Goal: Information Seeking & Learning: Compare options

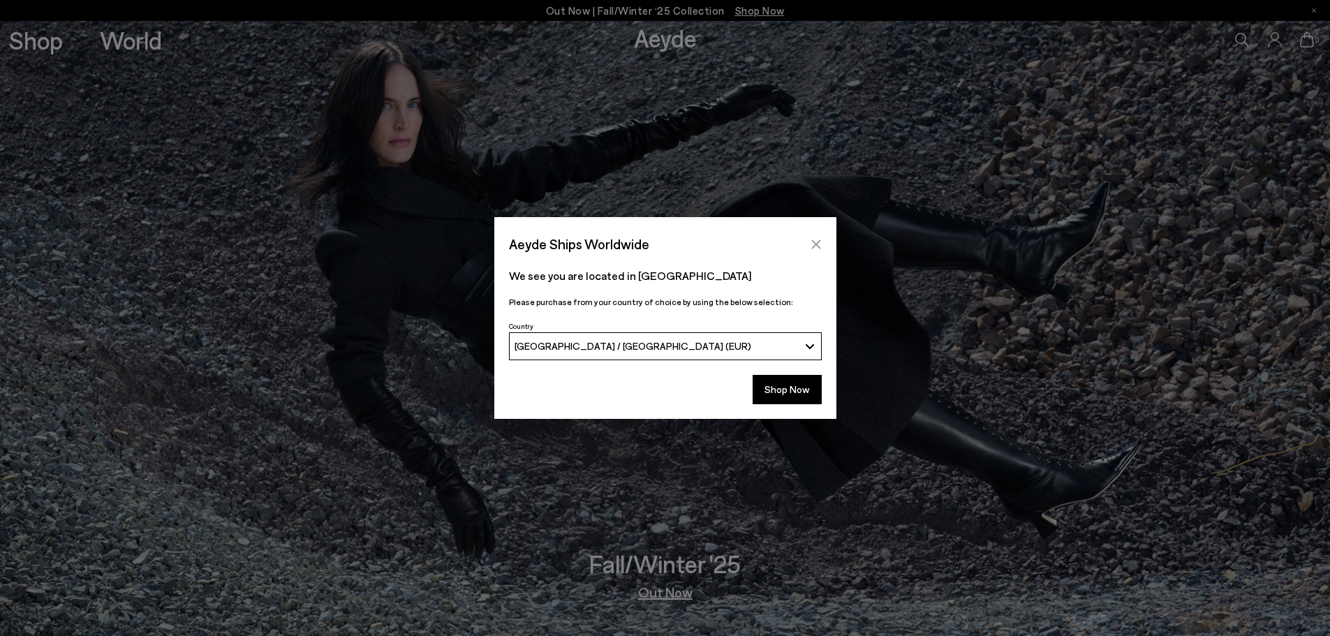
click at [815, 239] on icon "Close" at bounding box center [815, 244] width 11 height 11
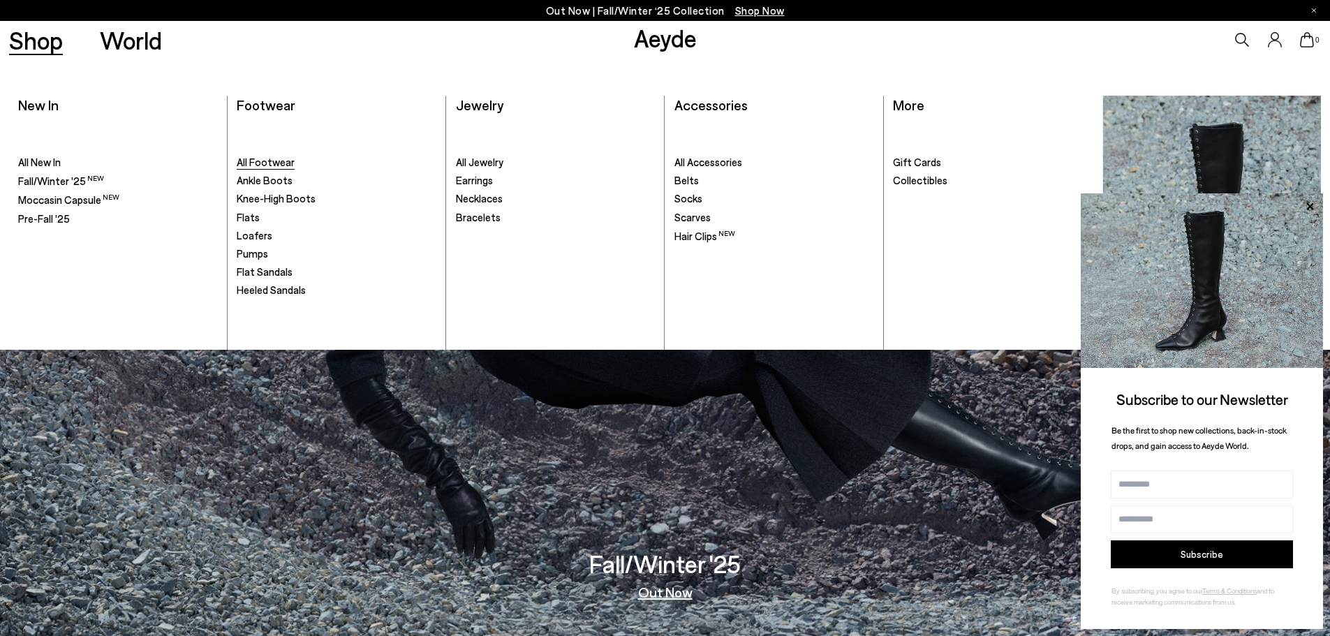
click at [262, 161] on span "All Footwear" at bounding box center [266, 162] width 58 height 13
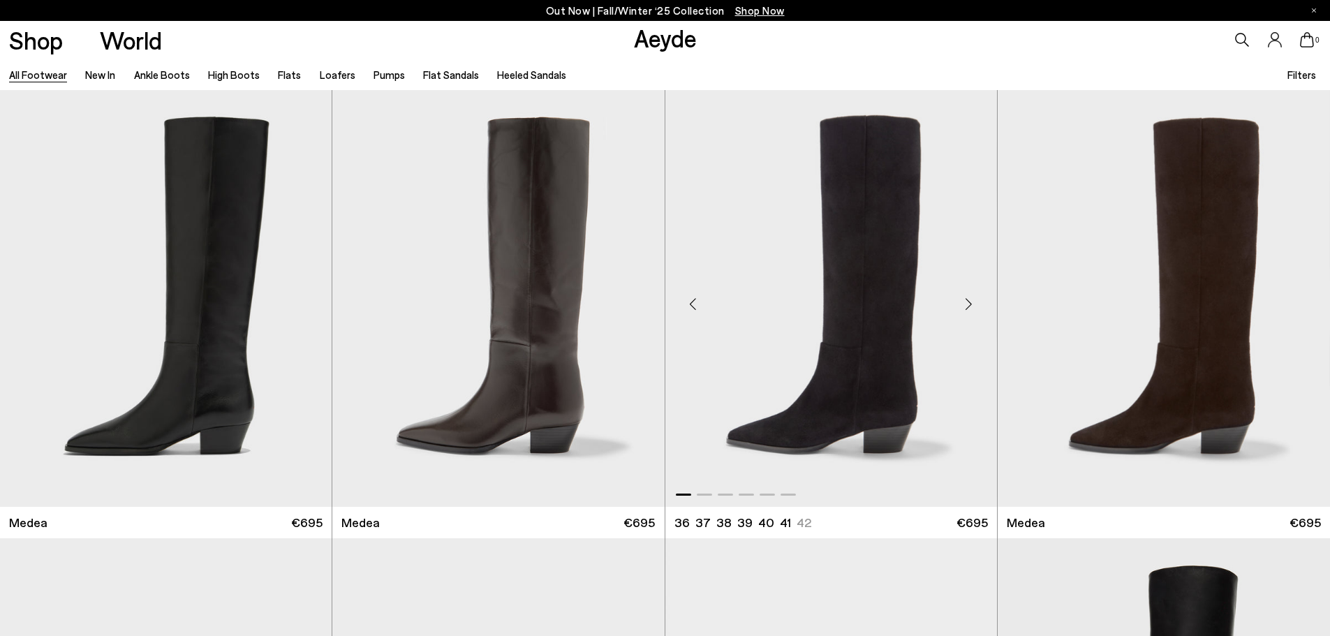
click at [864, 323] on img "1 / 6" at bounding box center [831, 298] width 332 height 417
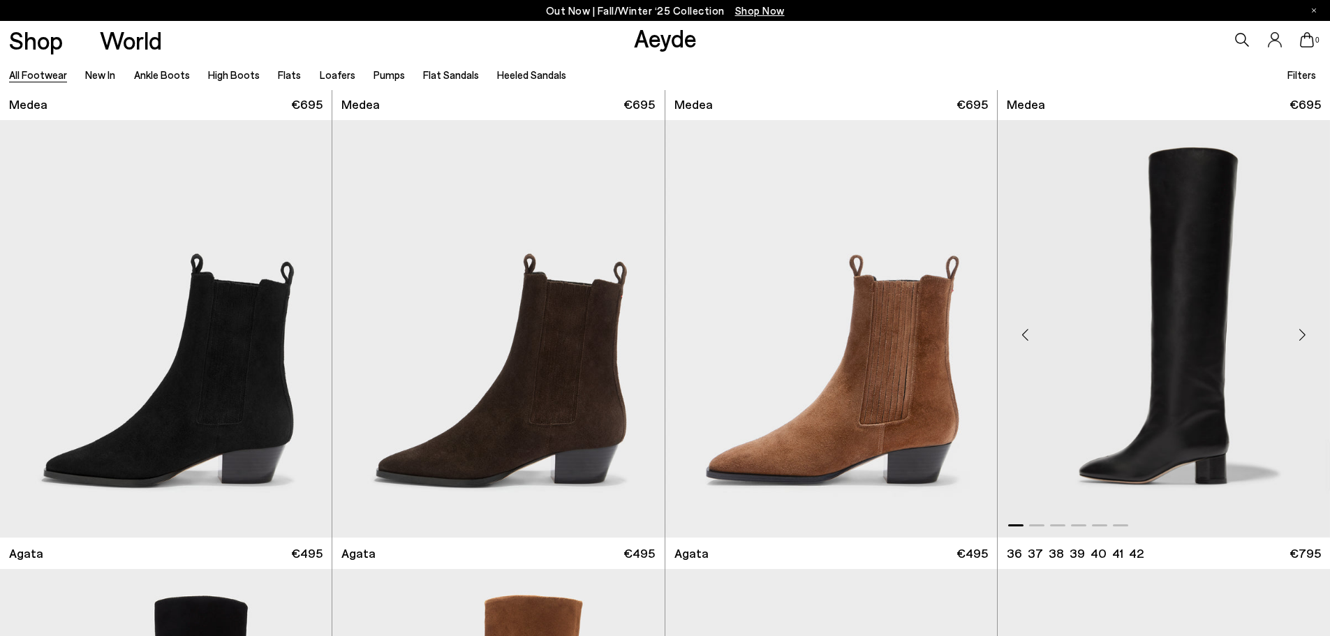
scroll to position [419, 0]
click at [226, 368] on img "1 / 6" at bounding box center [166, 327] width 332 height 417
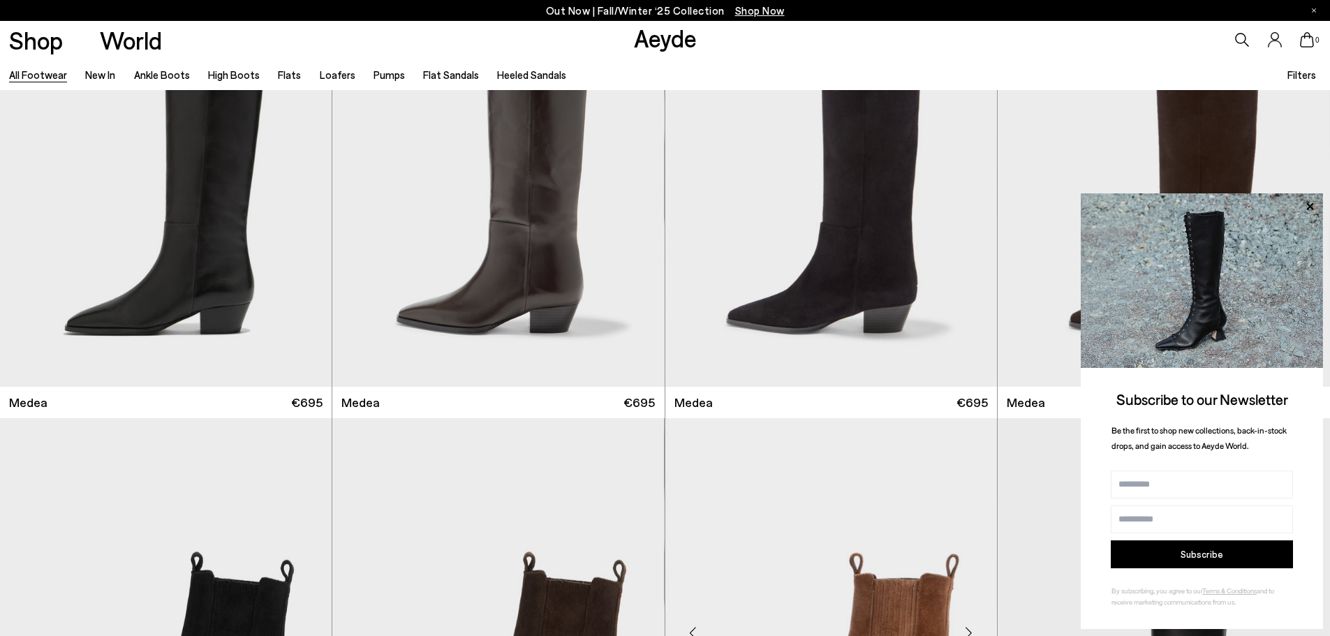
scroll to position [70, 0]
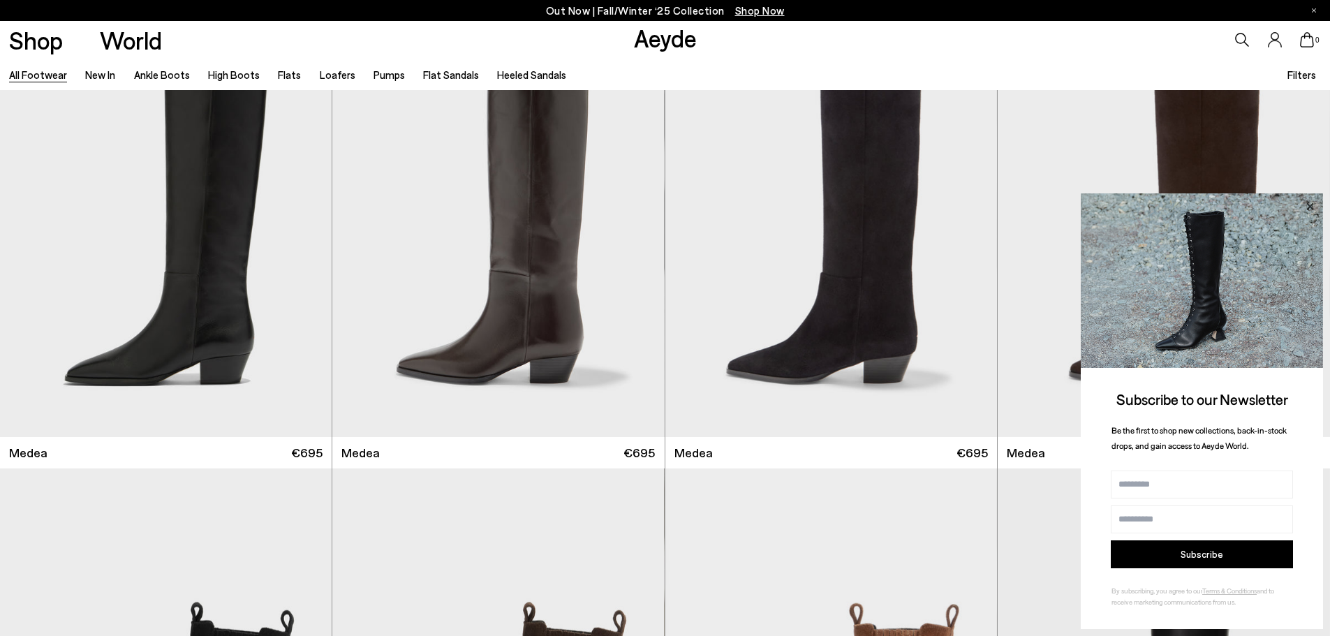
click at [1312, 207] on icon at bounding box center [1310, 207] width 18 height 18
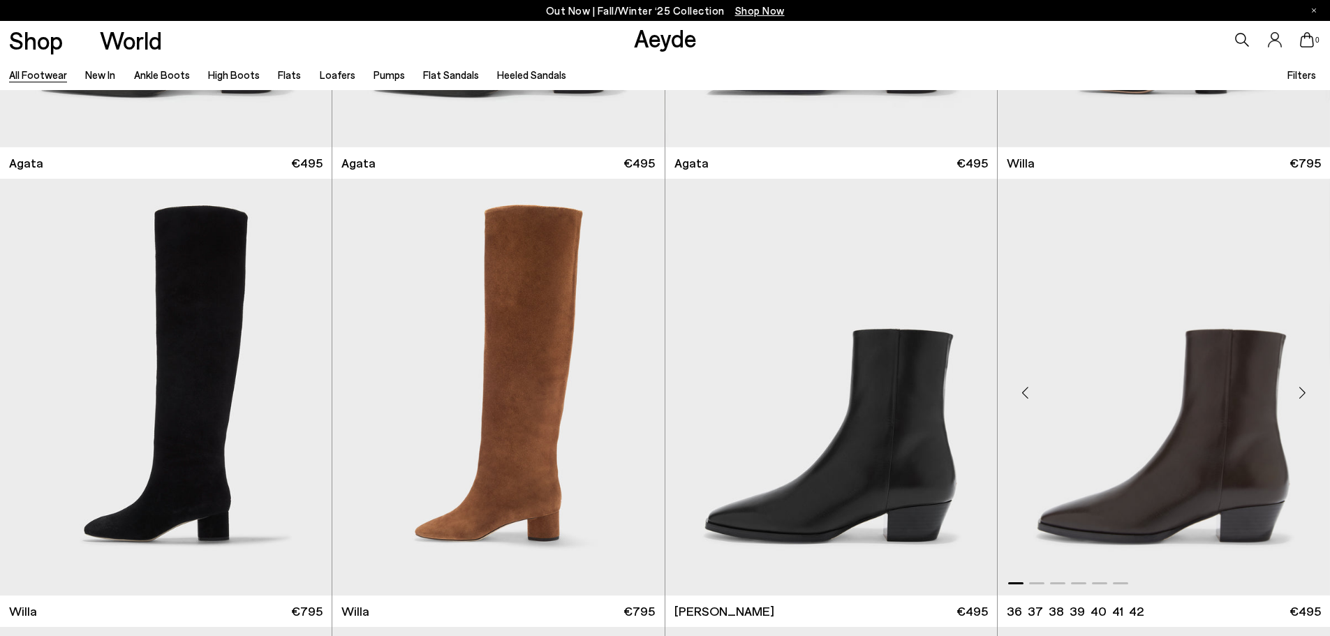
scroll to position [908, 0]
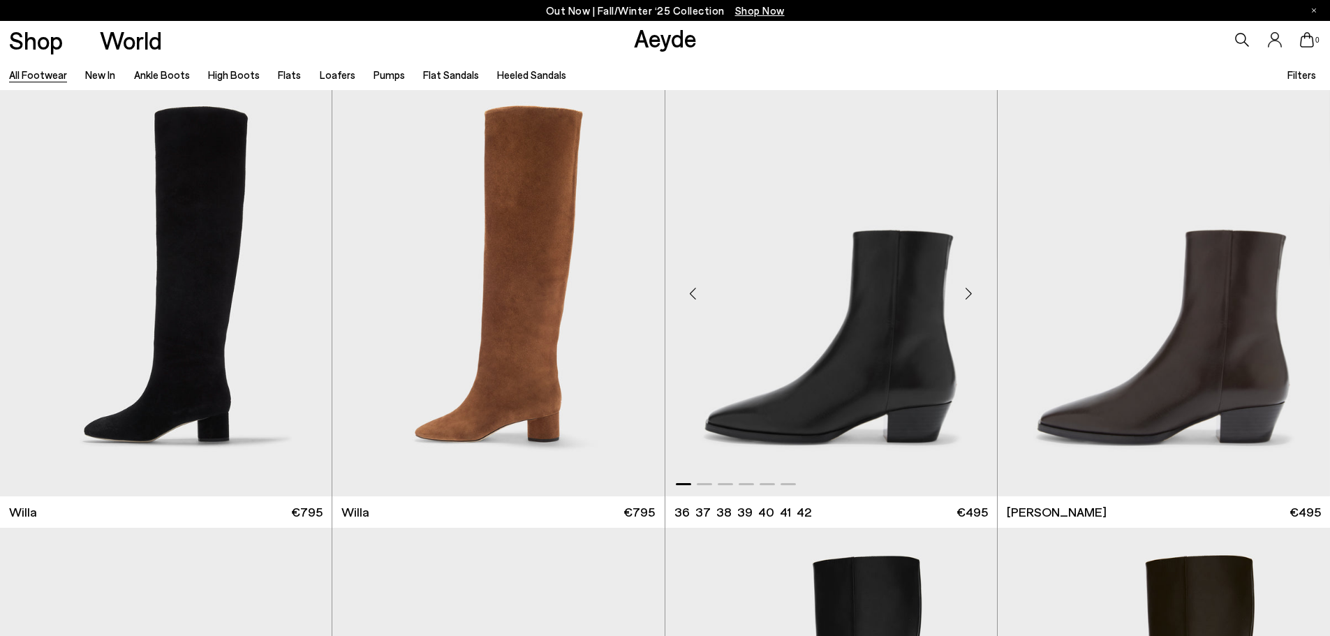
click at [864, 390] on img "1 / 6" at bounding box center [831, 288] width 332 height 417
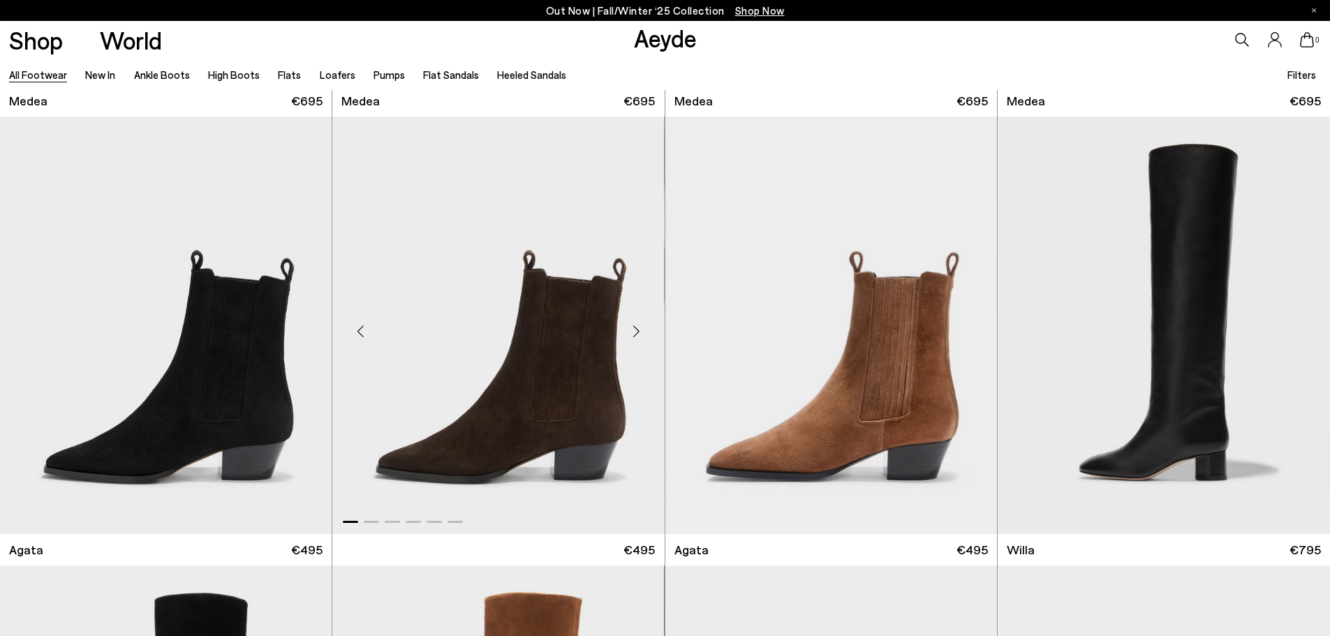
scroll to position [419, 0]
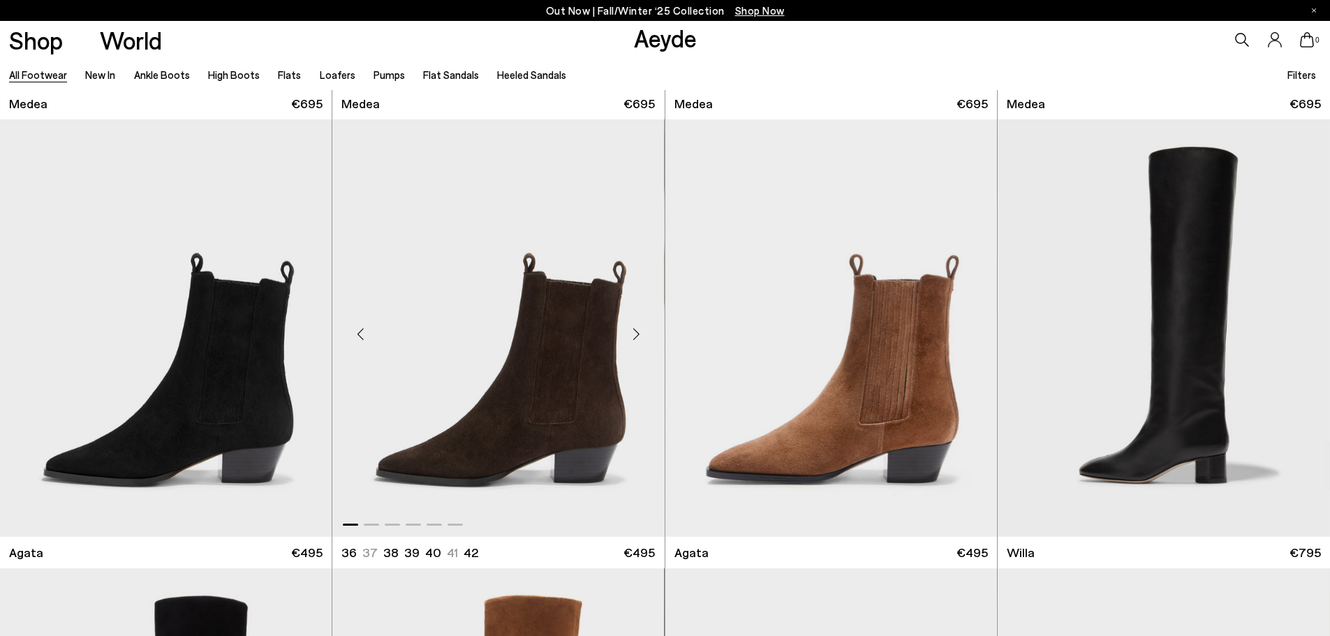
click at [481, 373] on img "1 / 6" at bounding box center [498, 327] width 332 height 417
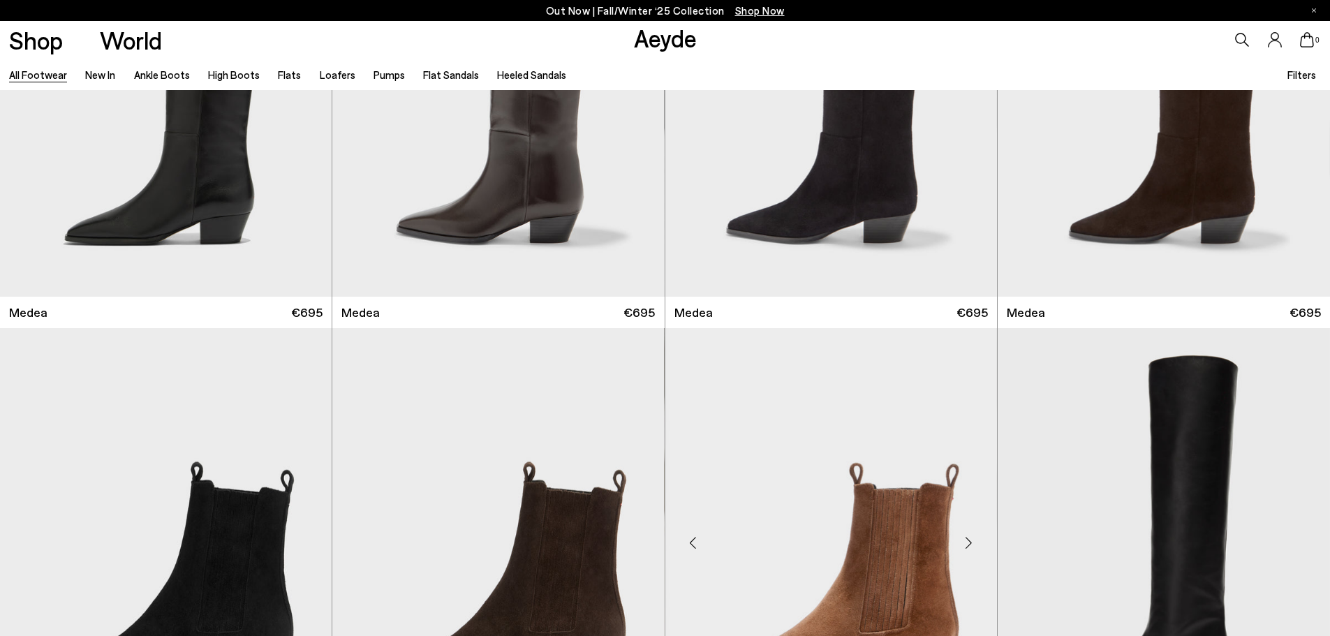
scroll to position [209, 0]
click at [527, 563] on img "1 / 6" at bounding box center [498, 537] width 332 height 417
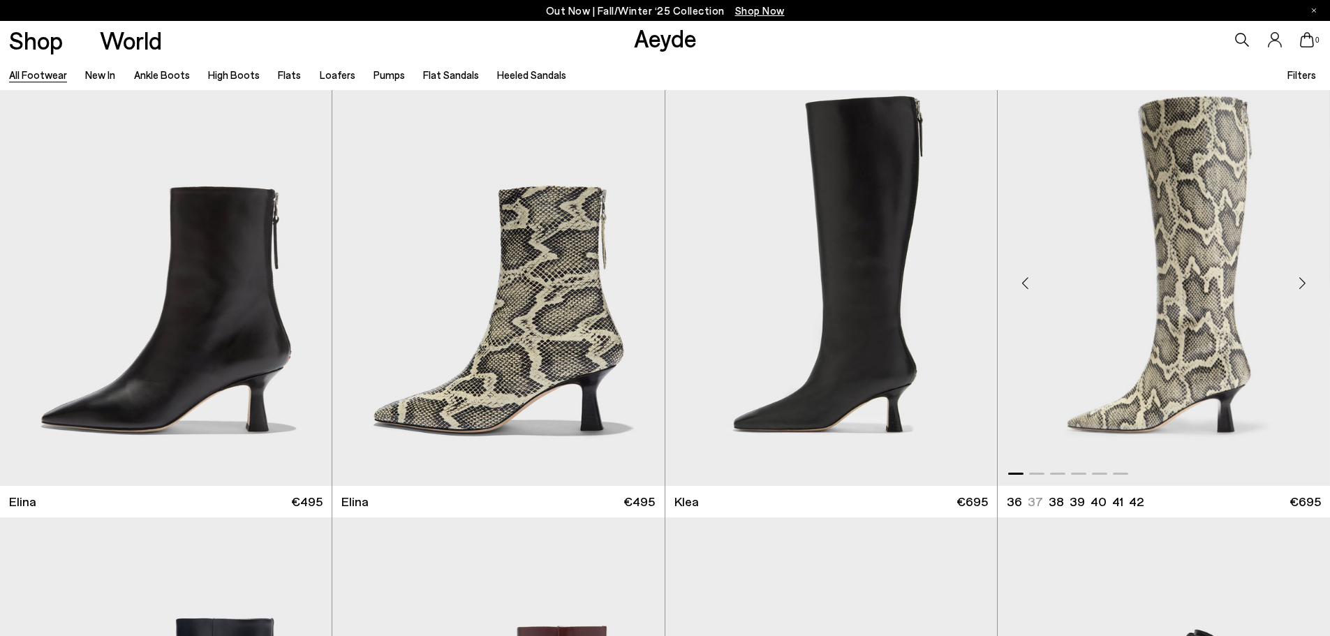
scroll to position [1815, 0]
click at [168, 357] on img "1 / 6" at bounding box center [166, 276] width 332 height 417
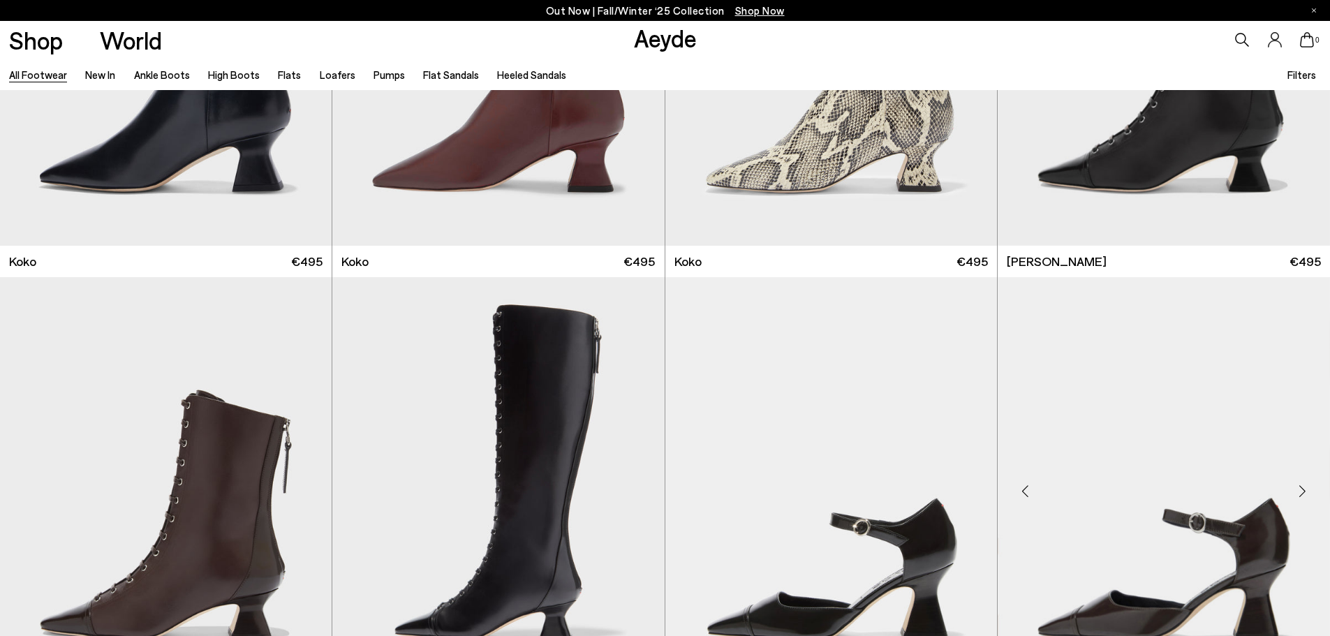
scroll to position [2792, 0]
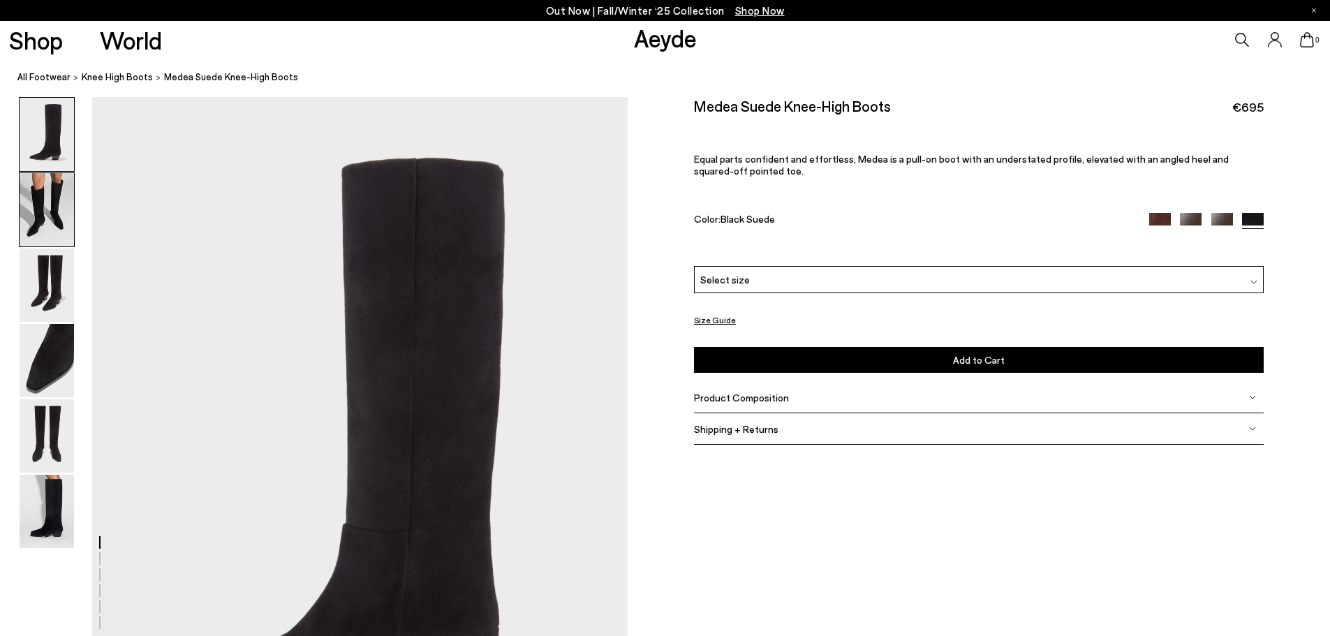
click at [70, 227] on img at bounding box center [47, 209] width 54 height 73
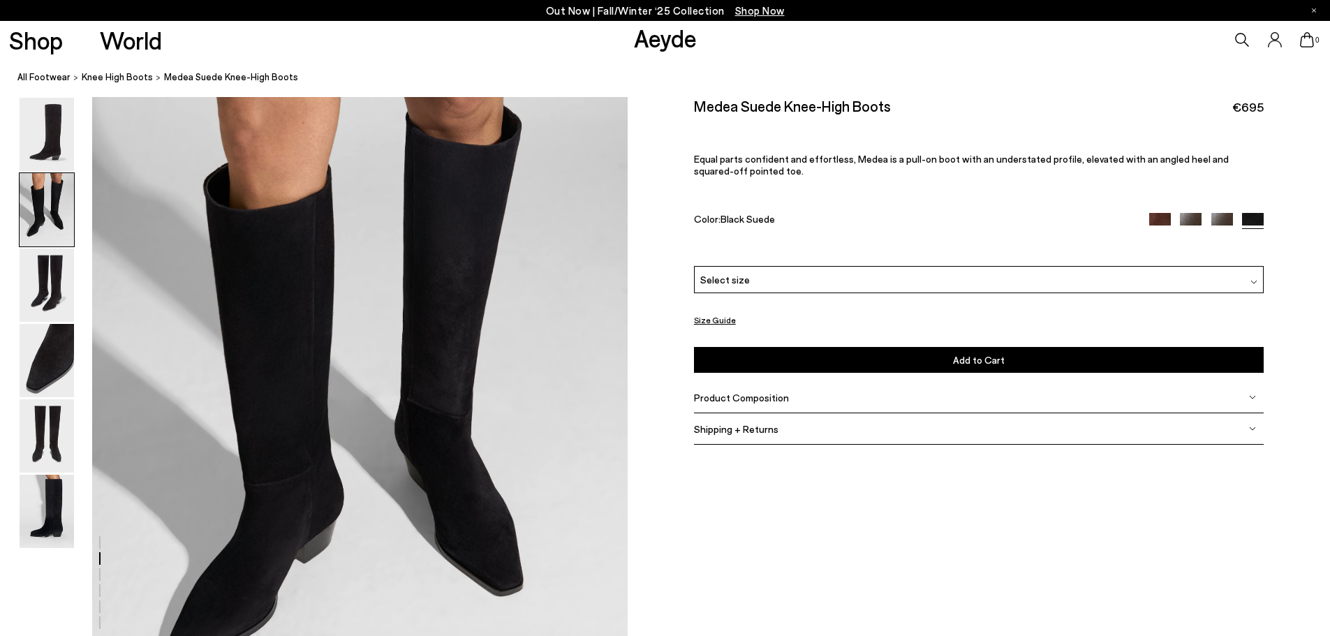
scroll to position [926, 0]
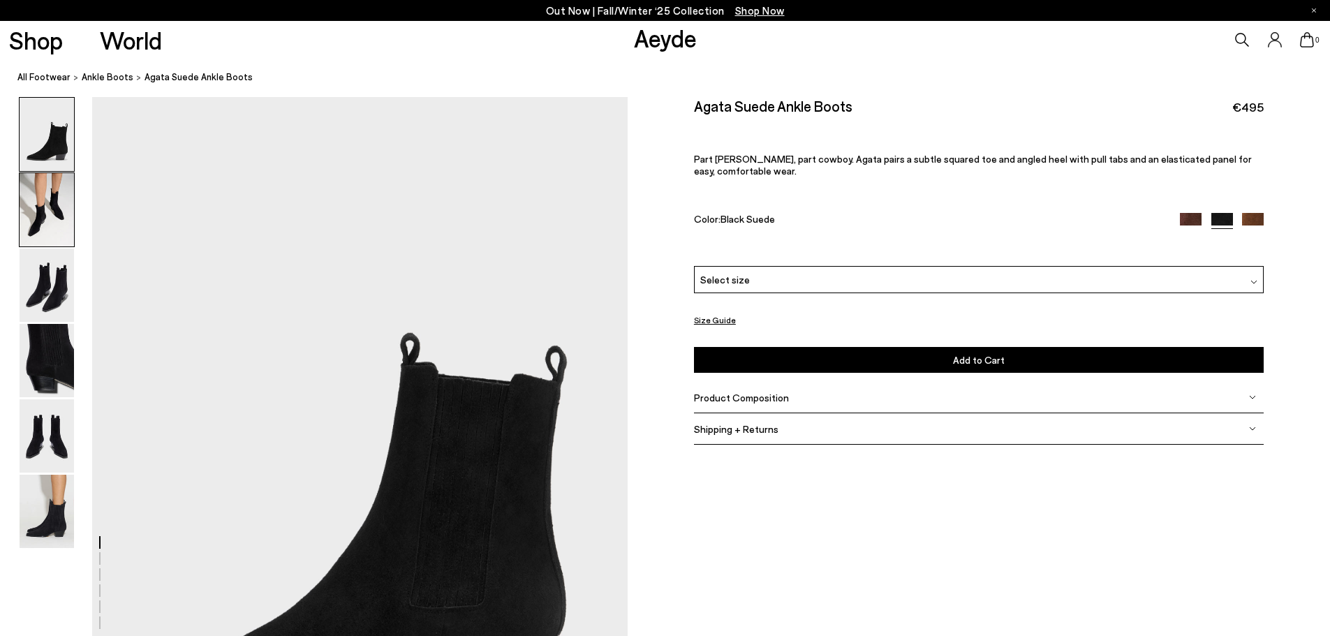
click at [54, 203] on img at bounding box center [47, 209] width 54 height 73
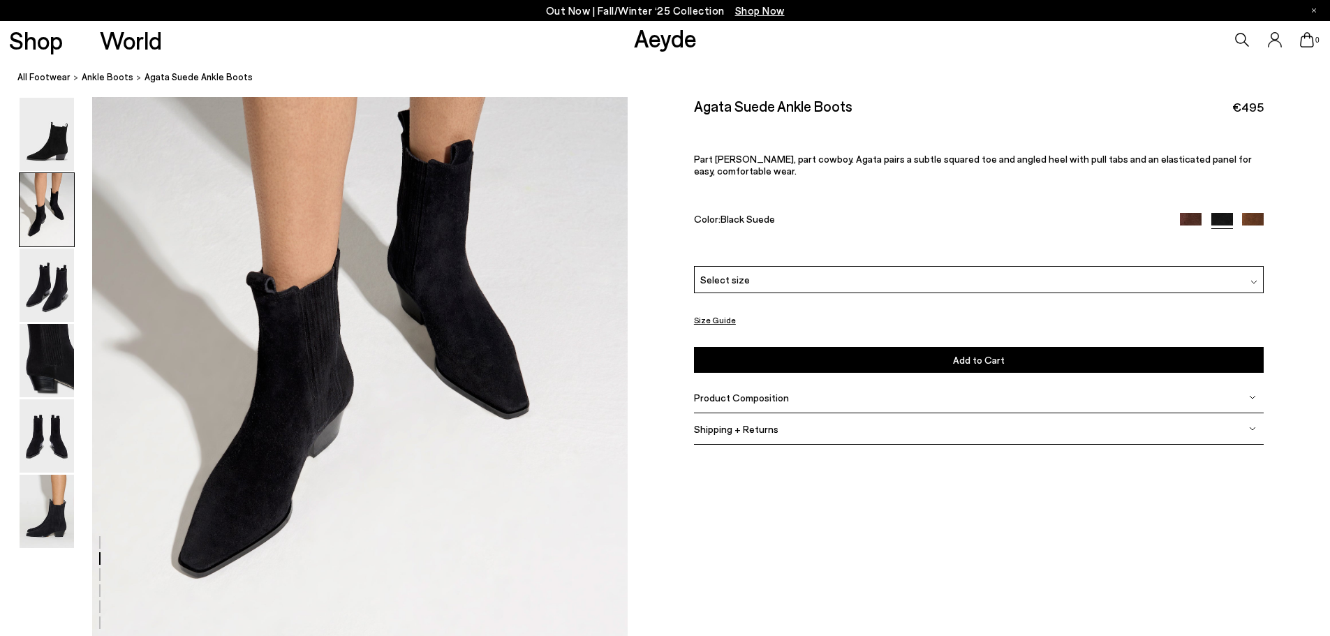
scroll to position [857, 0]
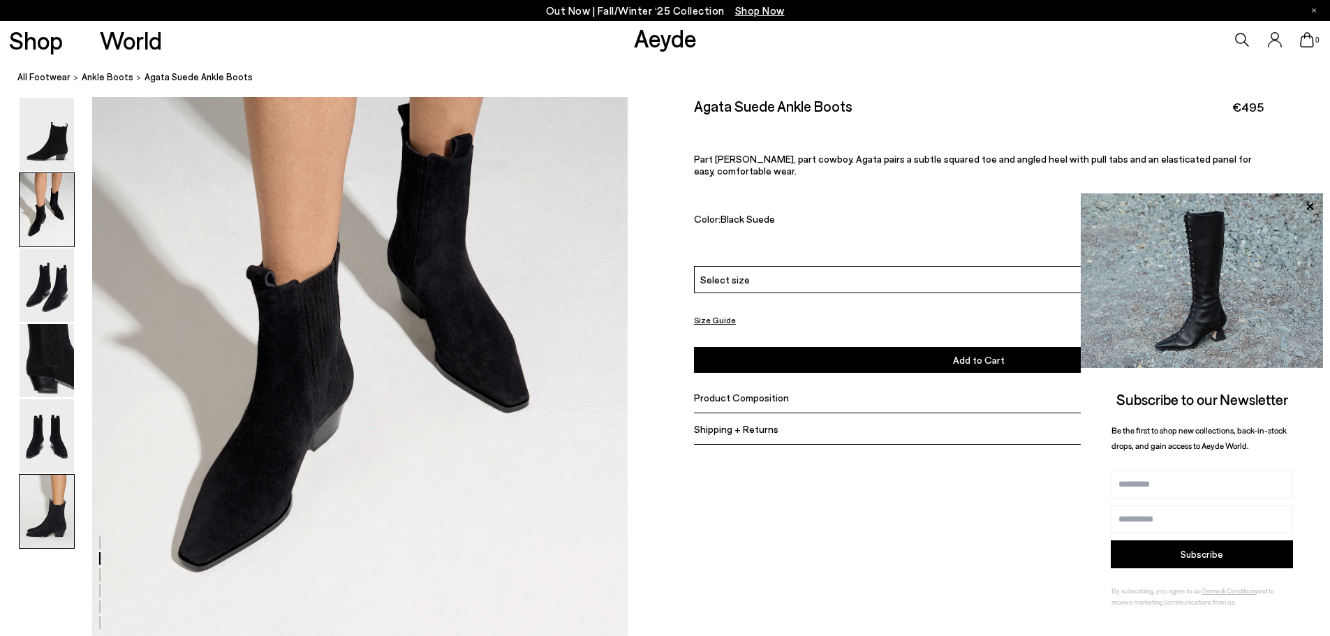
click at [49, 508] on img at bounding box center [47, 511] width 54 height 73
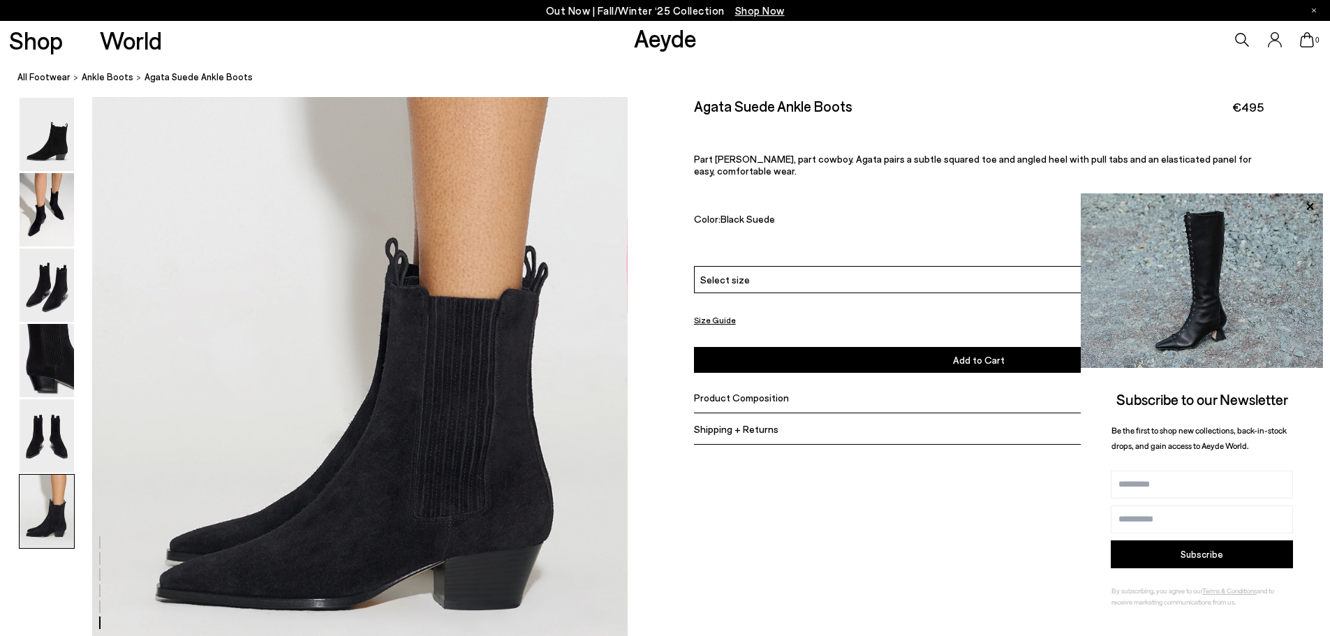
scroll to position [3675, 0]
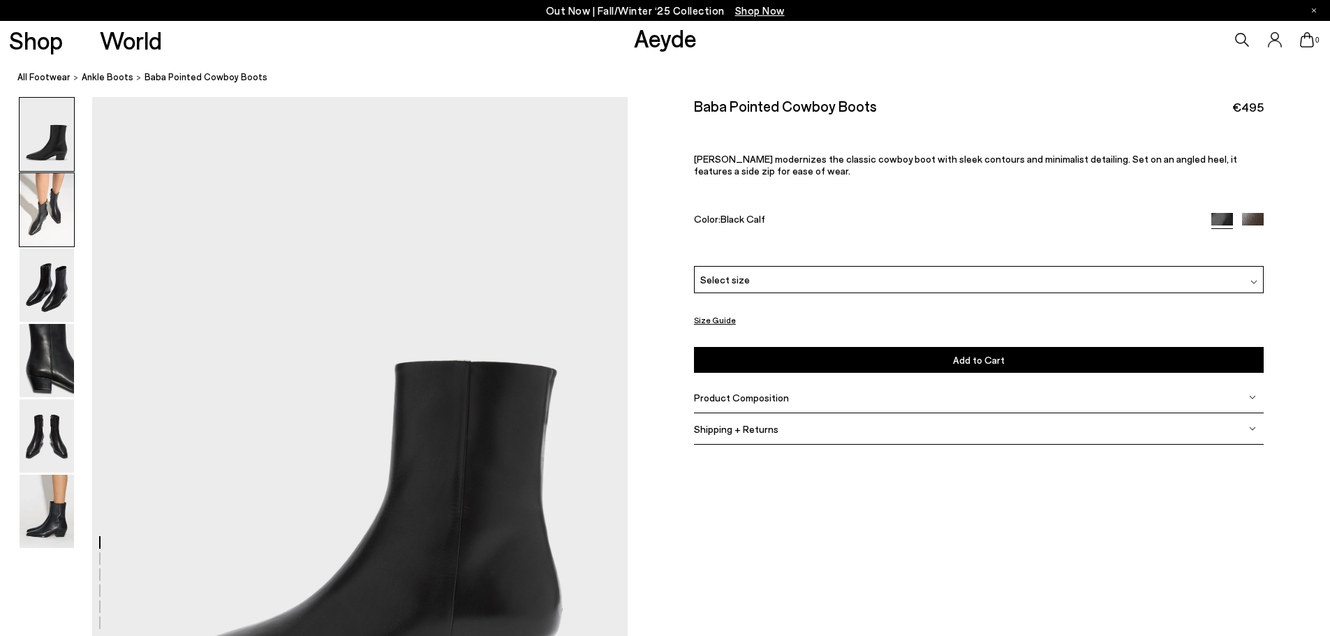
click at [36, 207] on img at bounding box center [47, 209] width 54 height 73
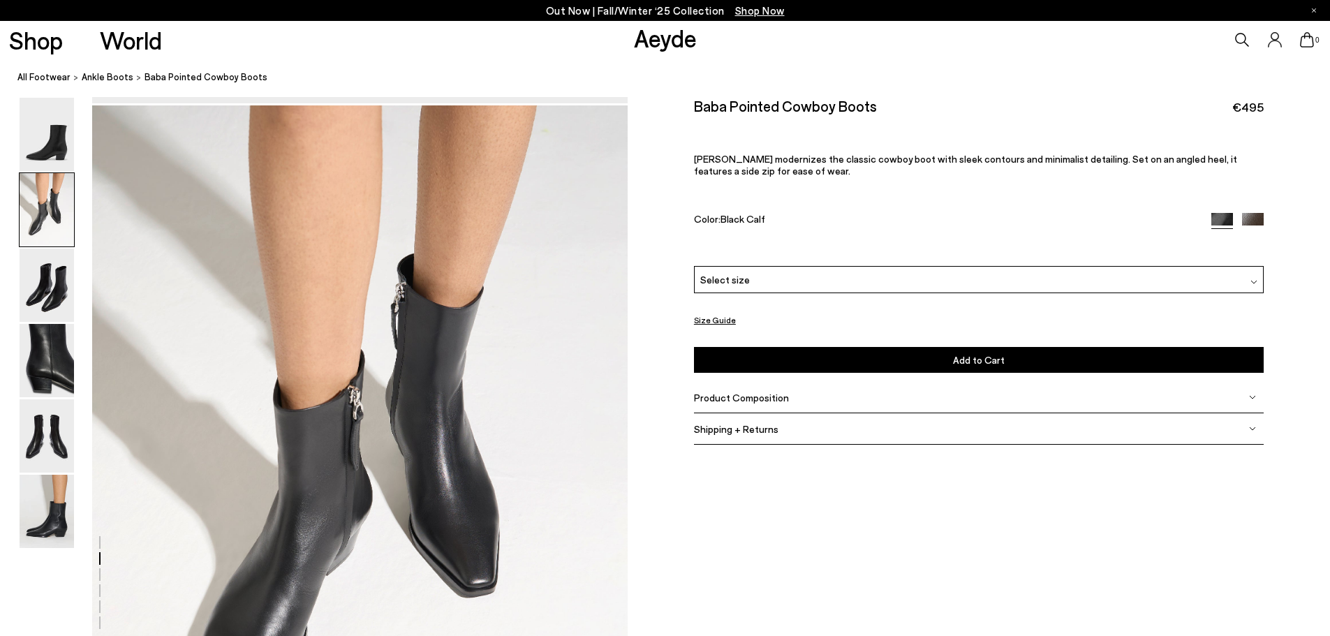
scroll to position [717, 0]
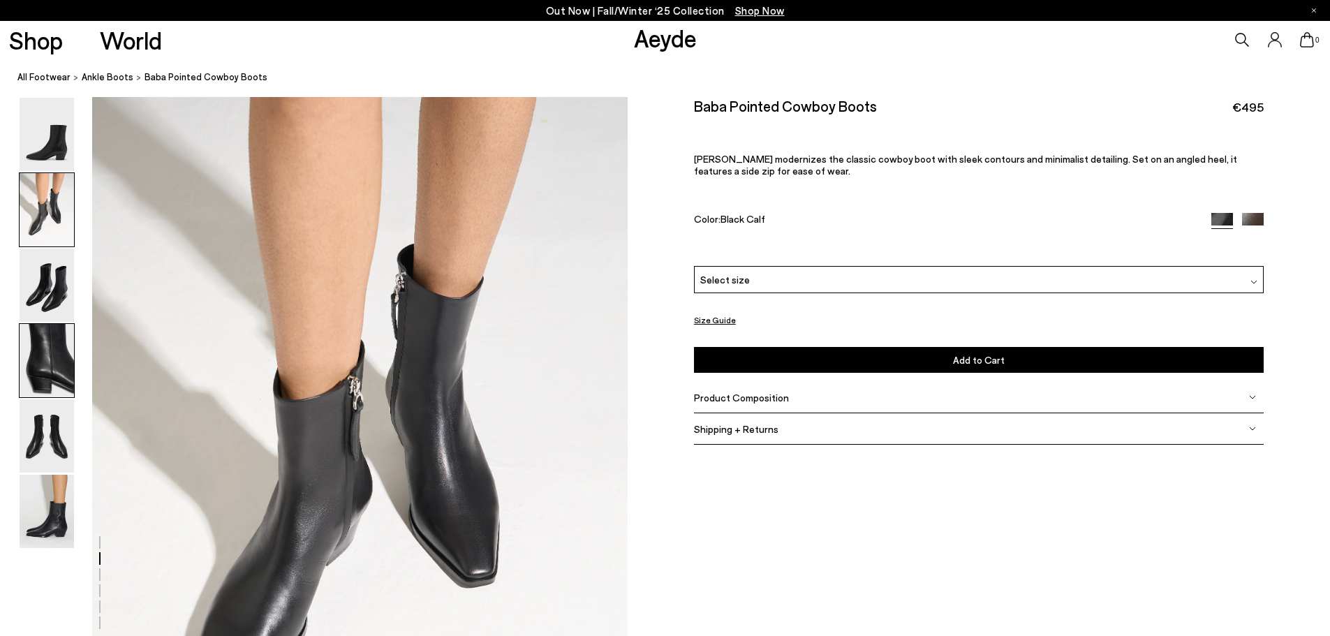
click at [50, 377] on img at bounding box center [47, 360] width 54 height 73
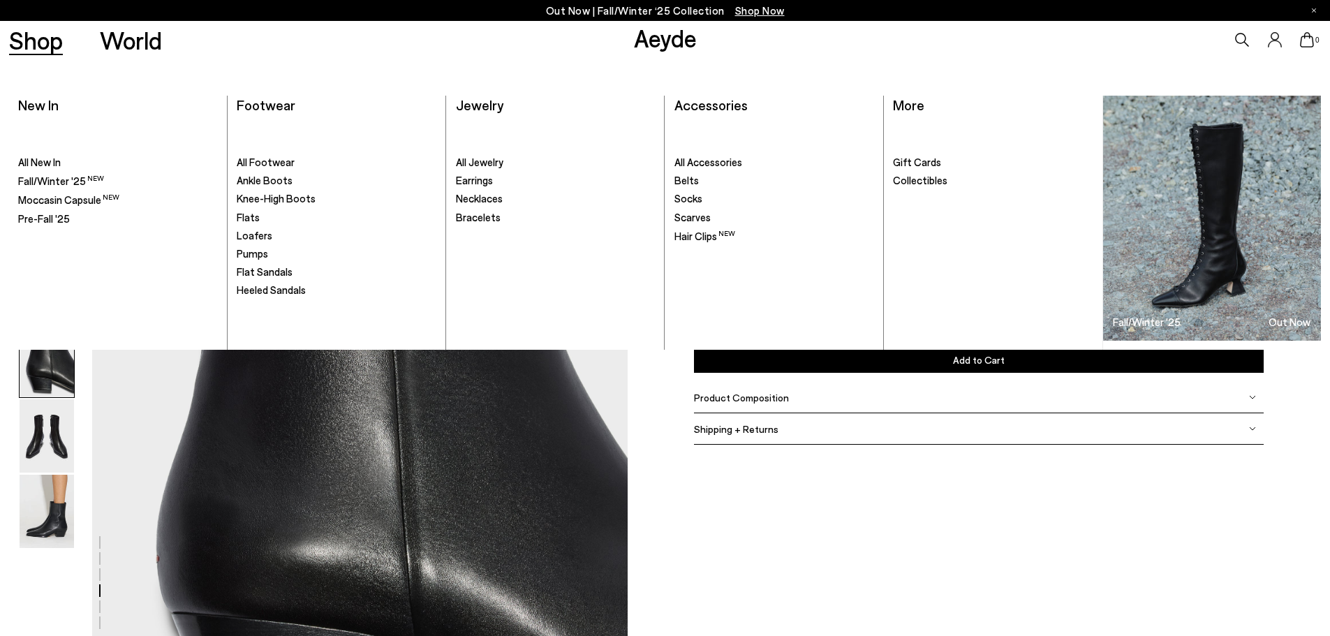
scroll to position [2148, 0]
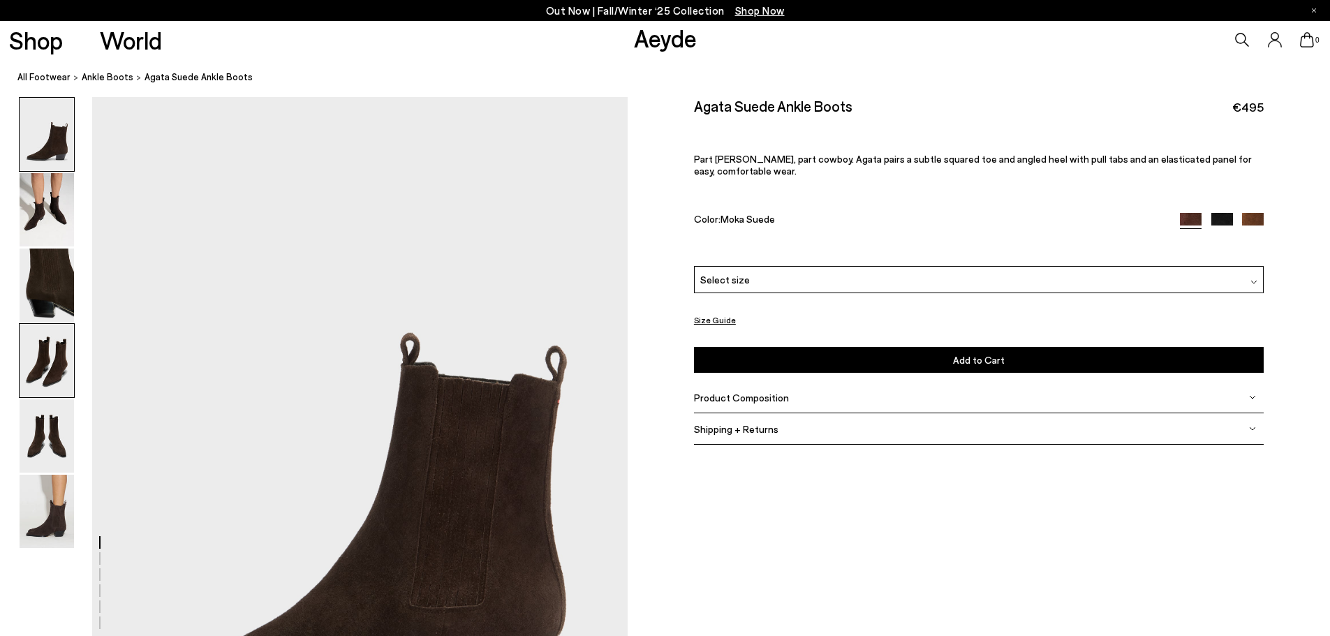
click at [41, 377] on img at bounding box center [47, 360] width 54 height 73
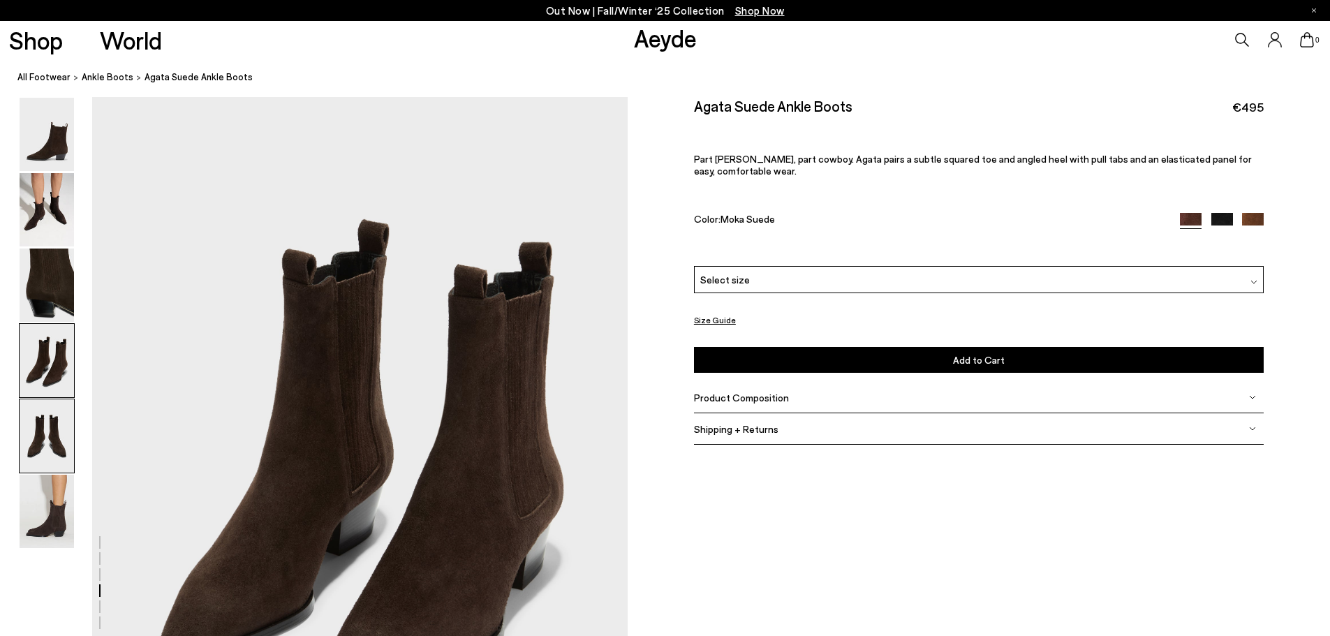
click at [61, 457] on img at bounding box center [47, 435] width 54 height 73
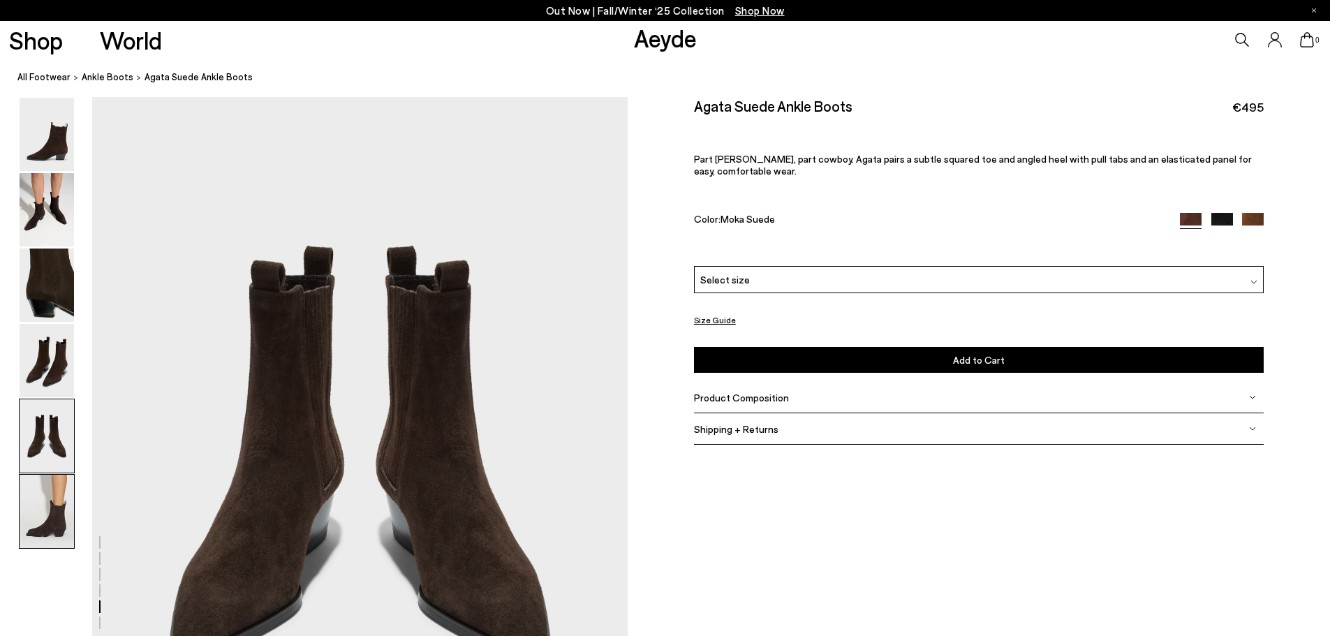
click at [52, 501] on img at bounding box center [47, 511] width 54 height 73
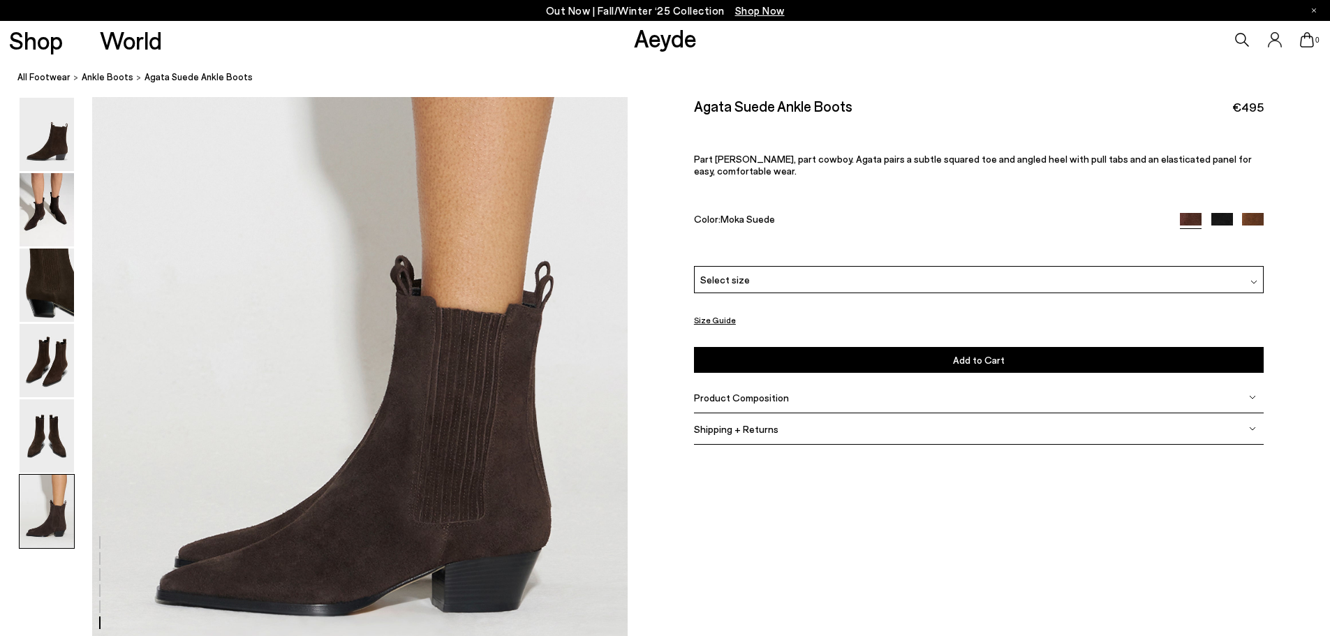
scroll to position [3675, 0]
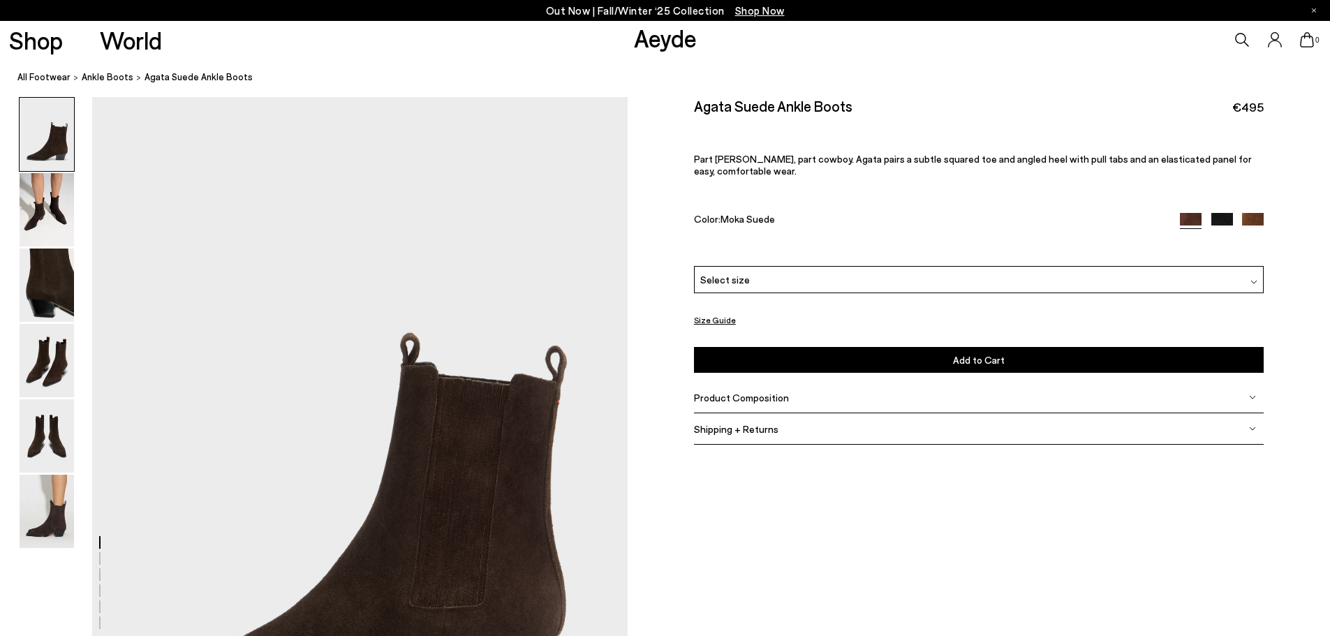
click at [1246, 220] on img at bounding box center [1253, 224] width 22 height 22
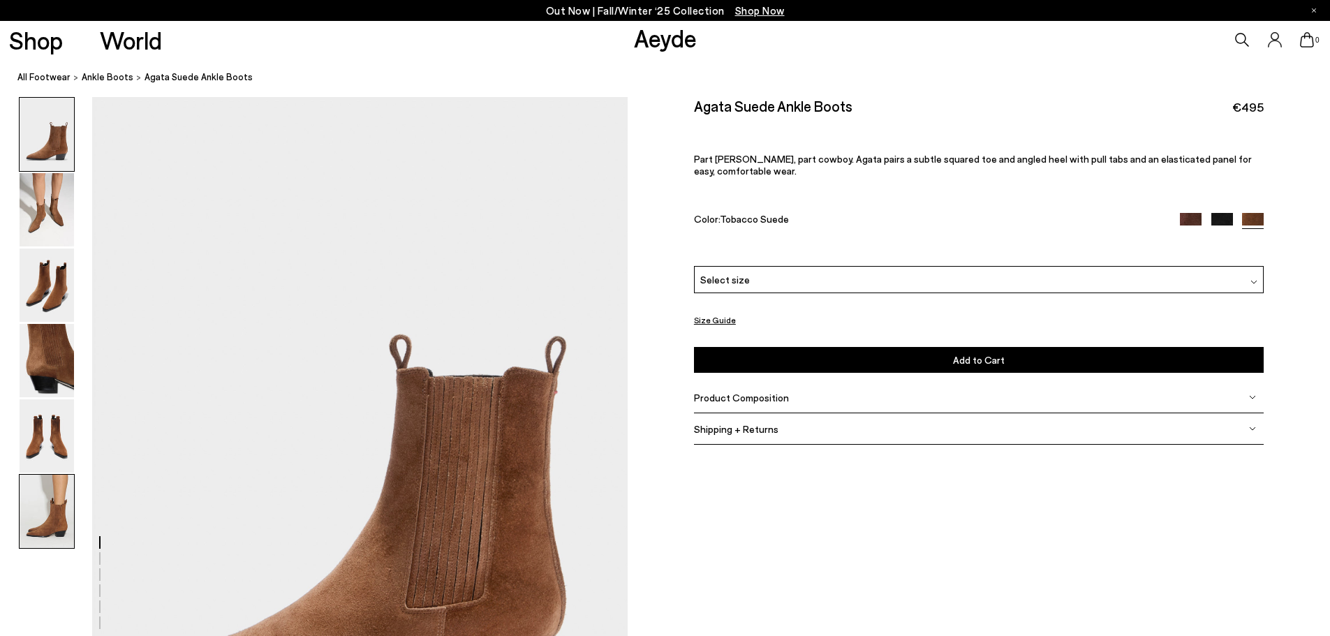
click at [40, 542] on img at bounding box center [47, 511] width 54 height 73
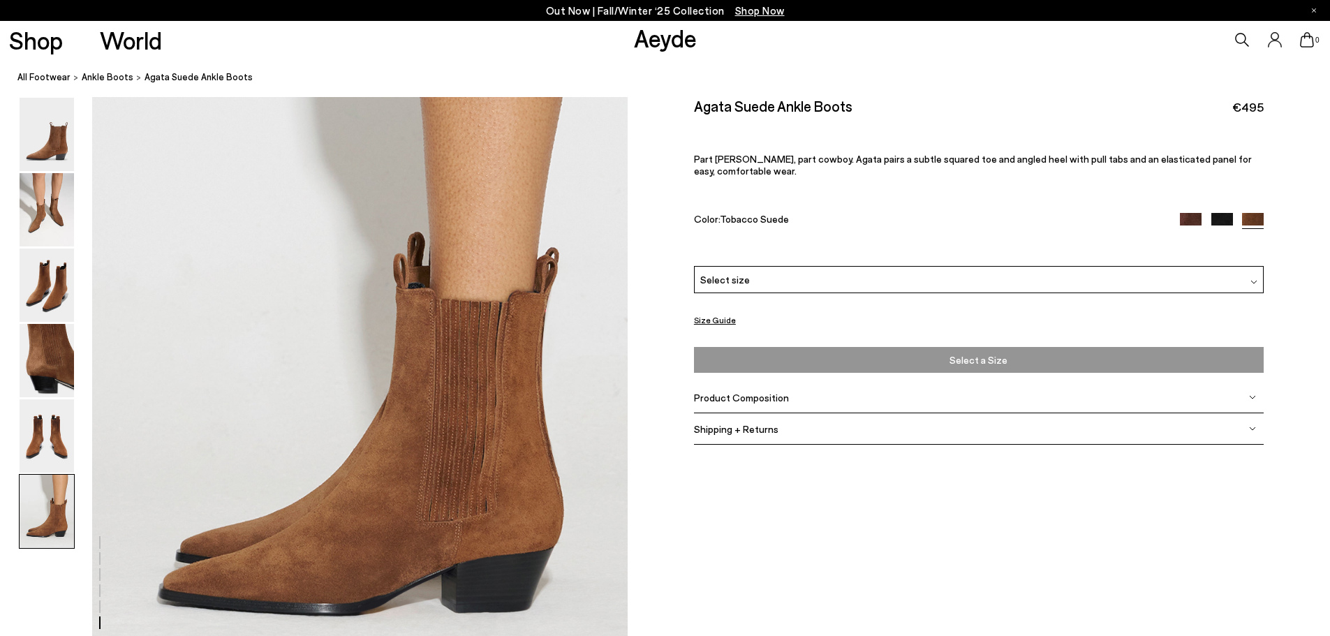
scroll to position [3675, 0]
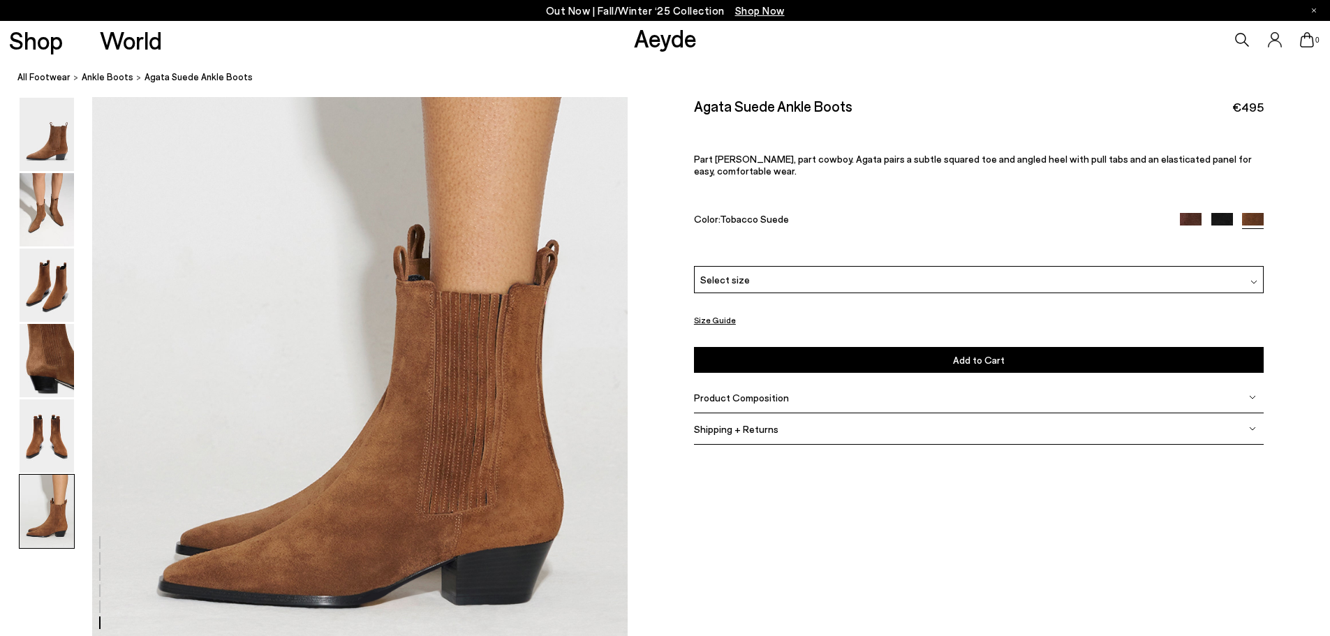
click at [1187, 219] on img at bounding box center [1191, 224] width 22 height 22
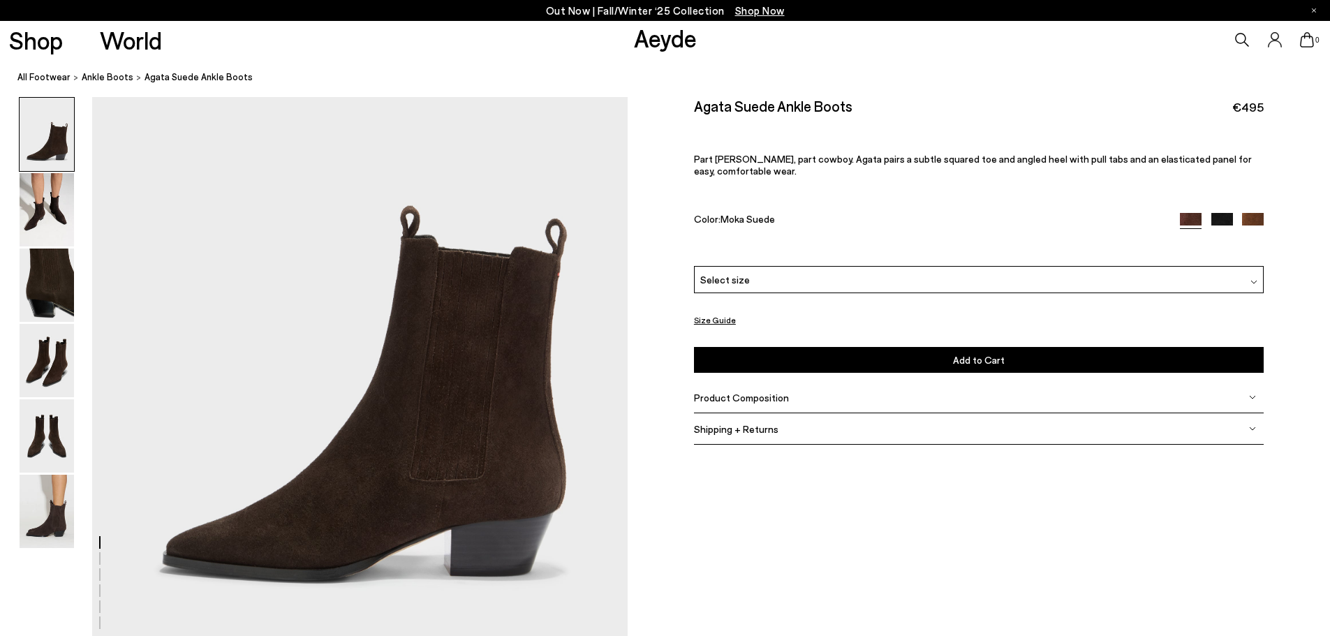
scroll to position [140, 0]
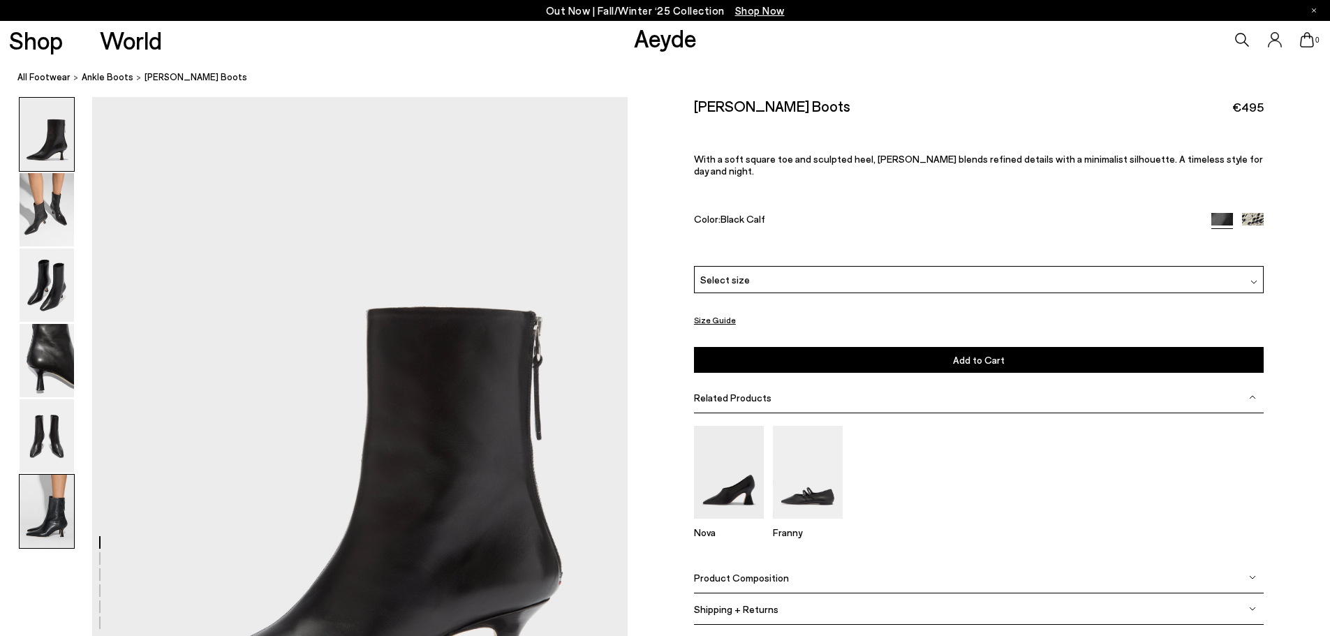
click at [47, 505] on img at bounding box center [47, 511] width 54 height 73
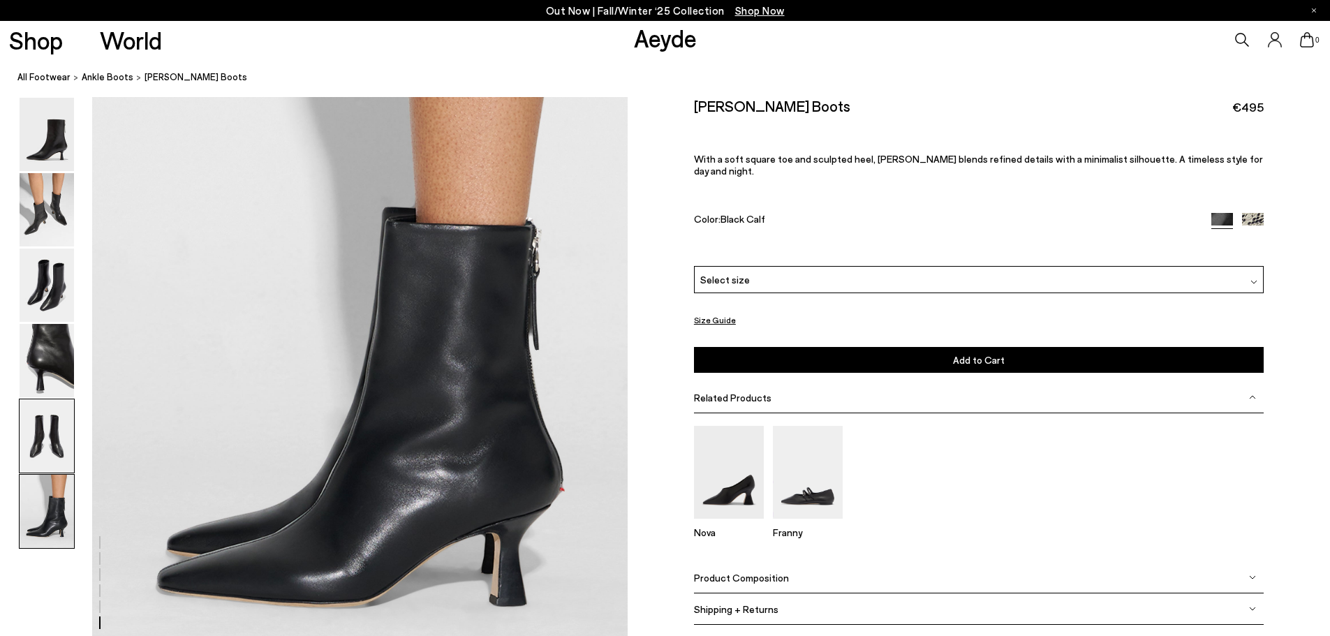
click at [50, 437] on img at bounding box center [47, 435] width 54 height 73
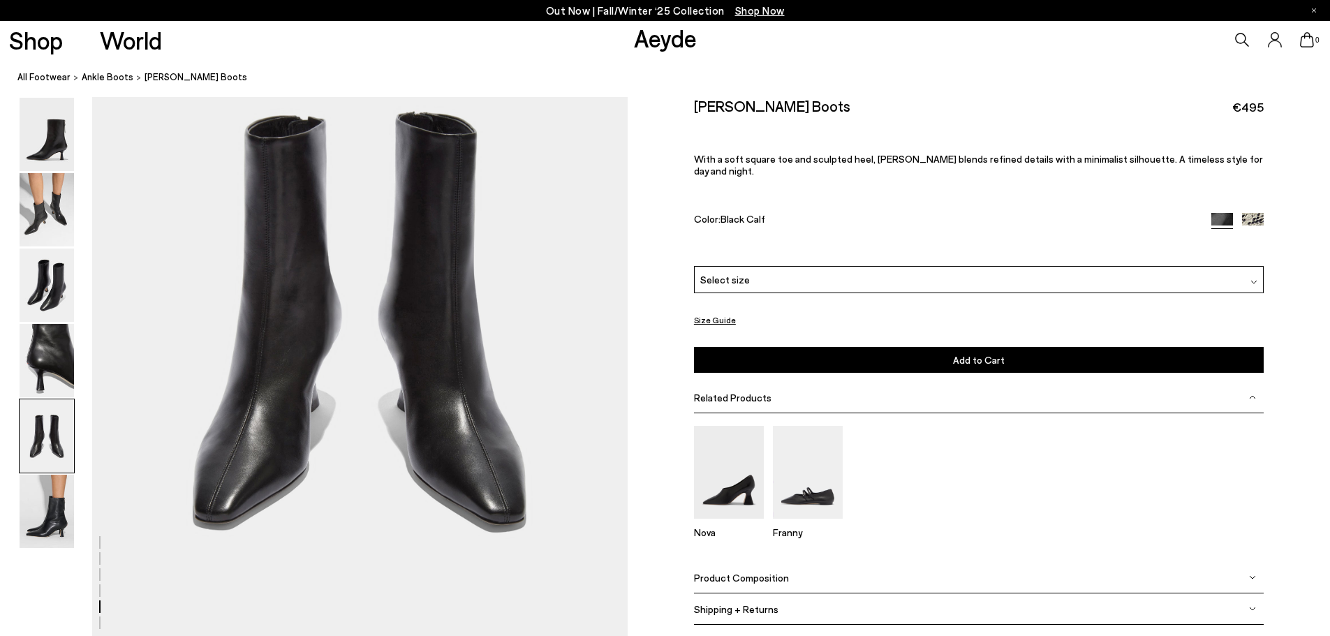
scroll to position [3004, 0]
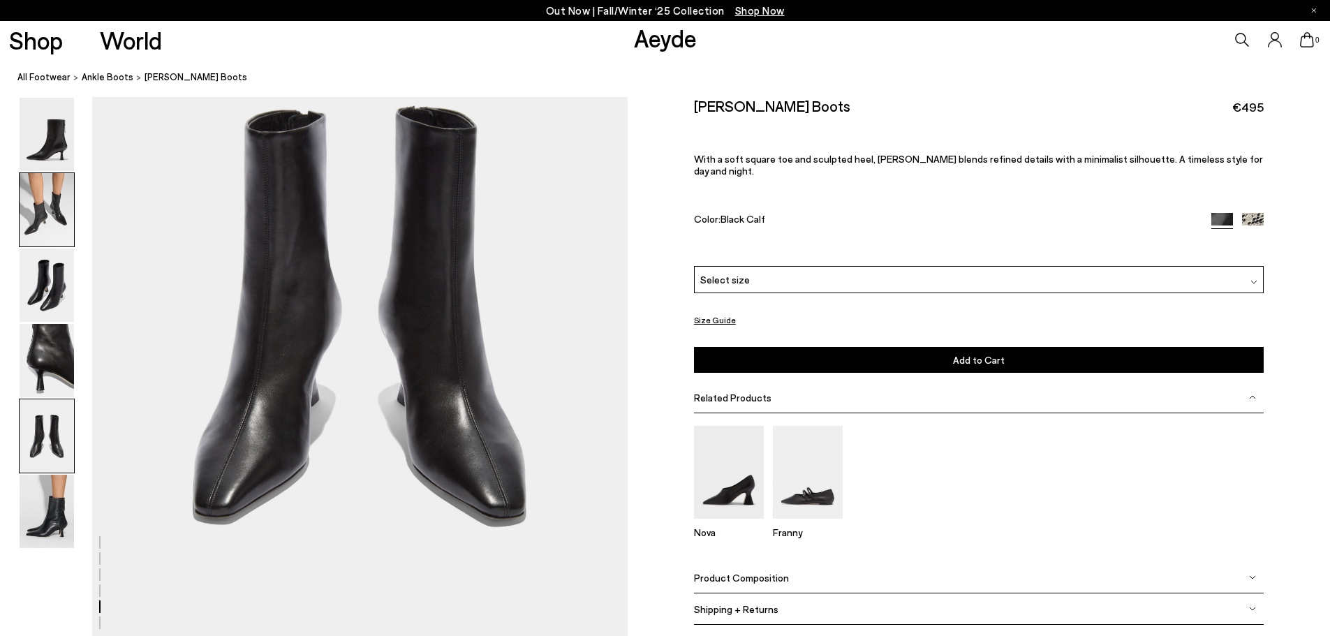
click at [47, 210] on img at bounding box center [47, 209] width 54 height 73
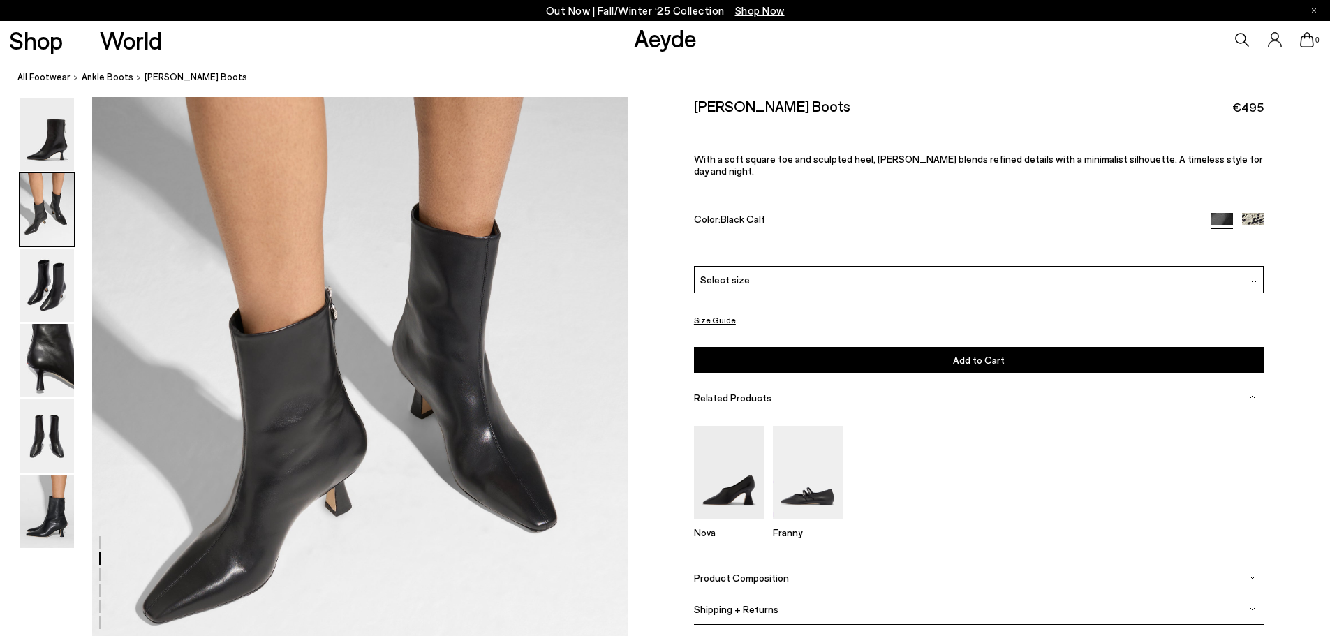
scroll to position [857, 0]
